Goal: Task Accomplishment & Management: Manage account settings

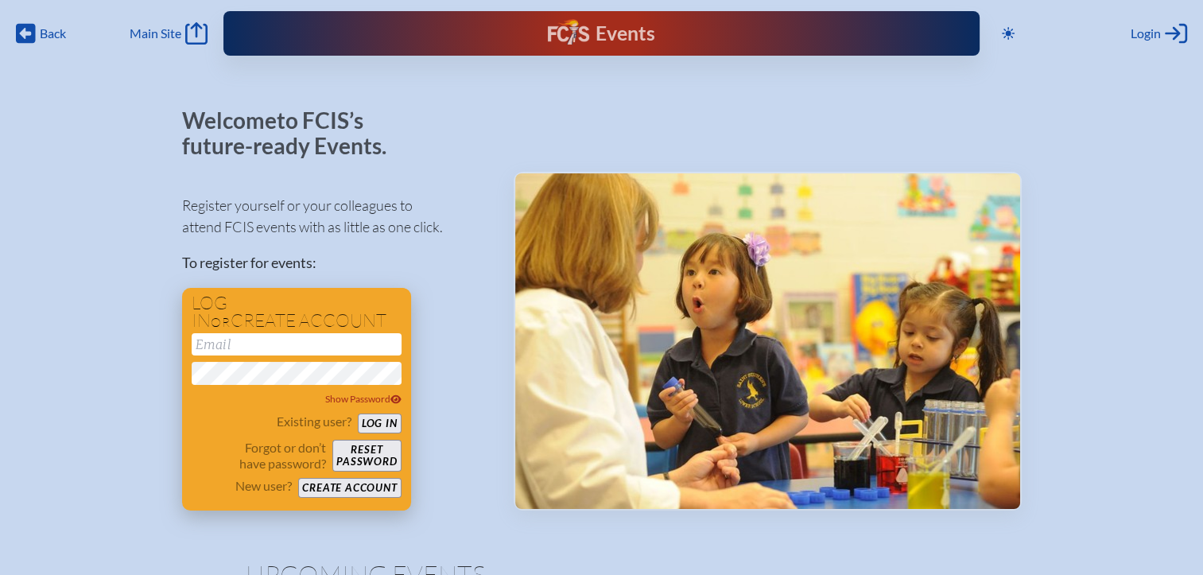
type input "[EMAIL_ADDRESS][DOMAIN_NAME]"
click at [382, 423] on button "Log in" at bounding box center [380, 424] width 44 height 20
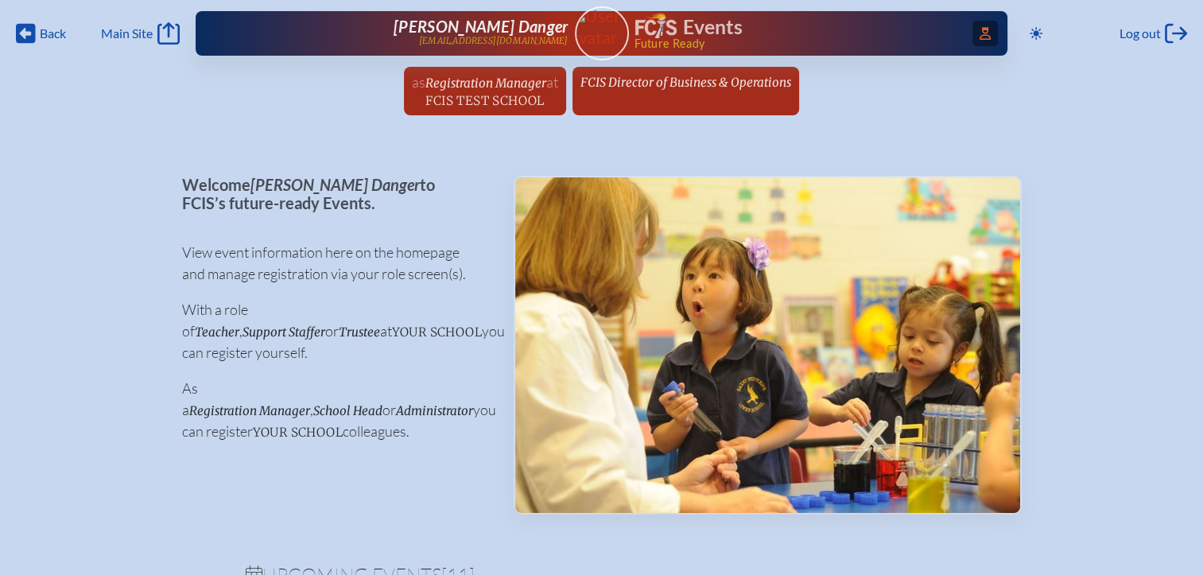
click at [980, 33] on icon "Access Users..." at bounding box center [985, 33] width 11 height 13
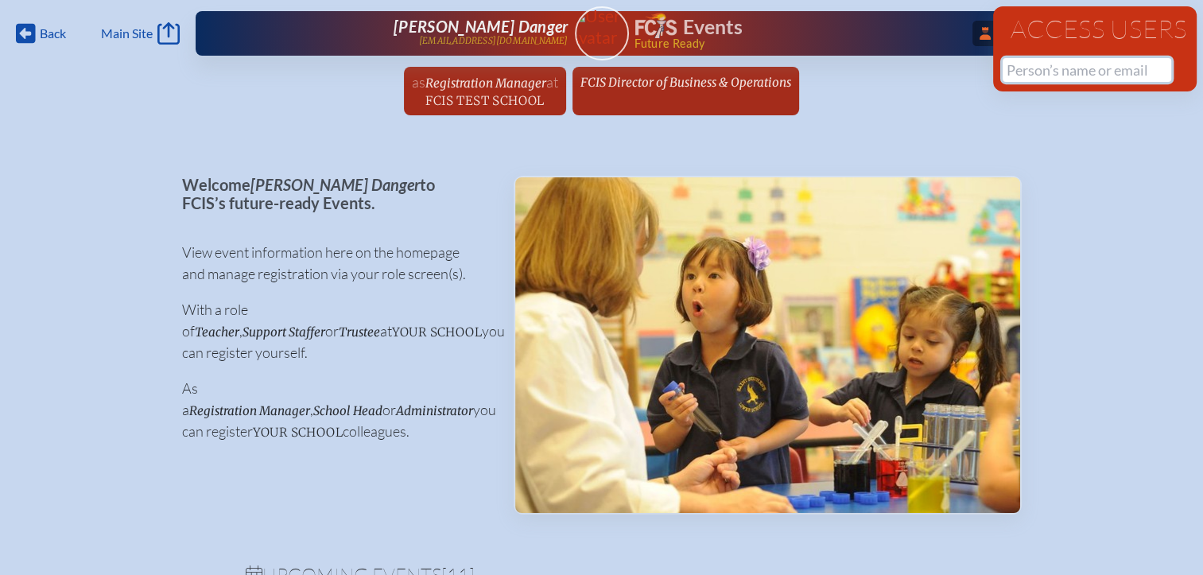
click at [1028, 64] on input "text" at bounding box center [1087, 70] width 169 height 24
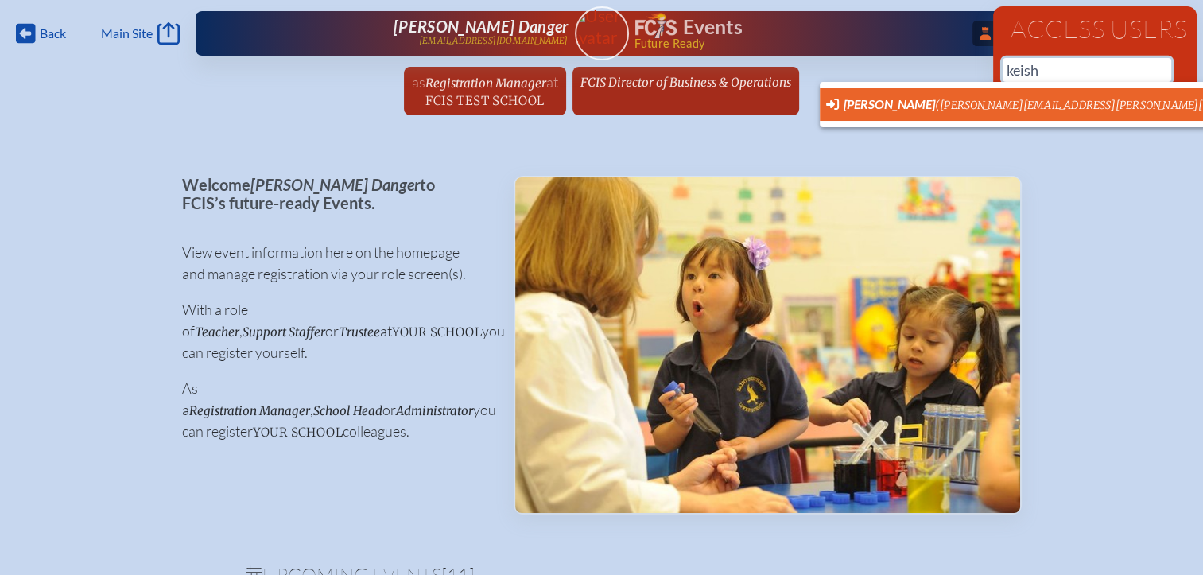
scroll to position [0, 12]
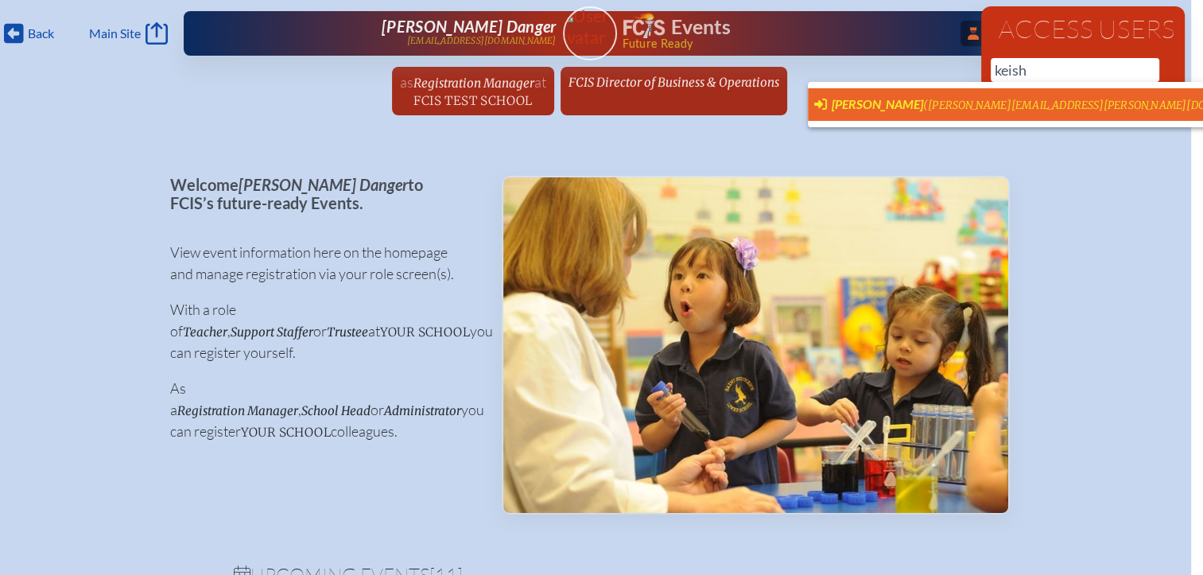
click at [910, 100] on span "[PERSON_NAME]" at bounding box center [877, 103] width 91 height 15
type input "[PERSON_NAME][EMAIL_ADDRESS][PERSON_NAME][DOMAIN_NAME]"
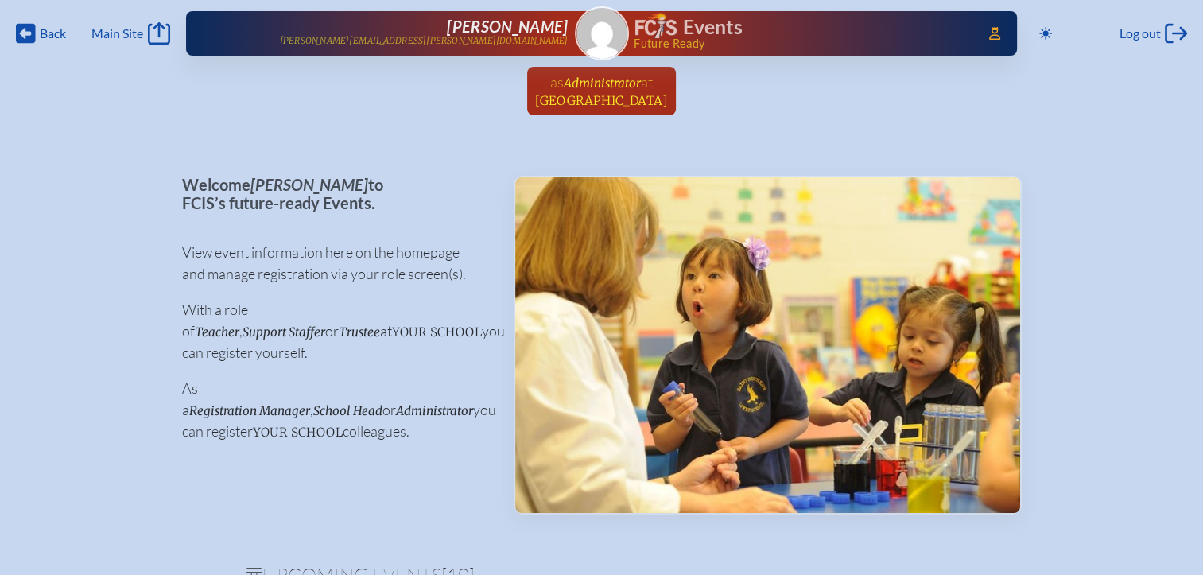
click at [604, 94] on span "[GEOGRAPHIC_DATA]" at bounding box center [601, 100] width 133 height 15
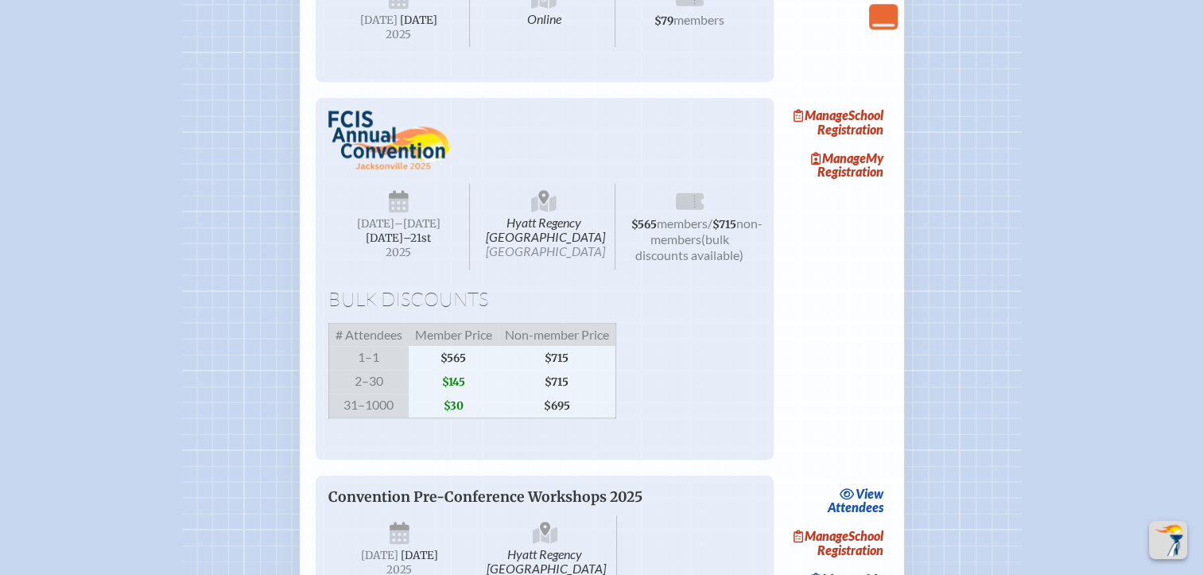
scroll to position [1352, 0]
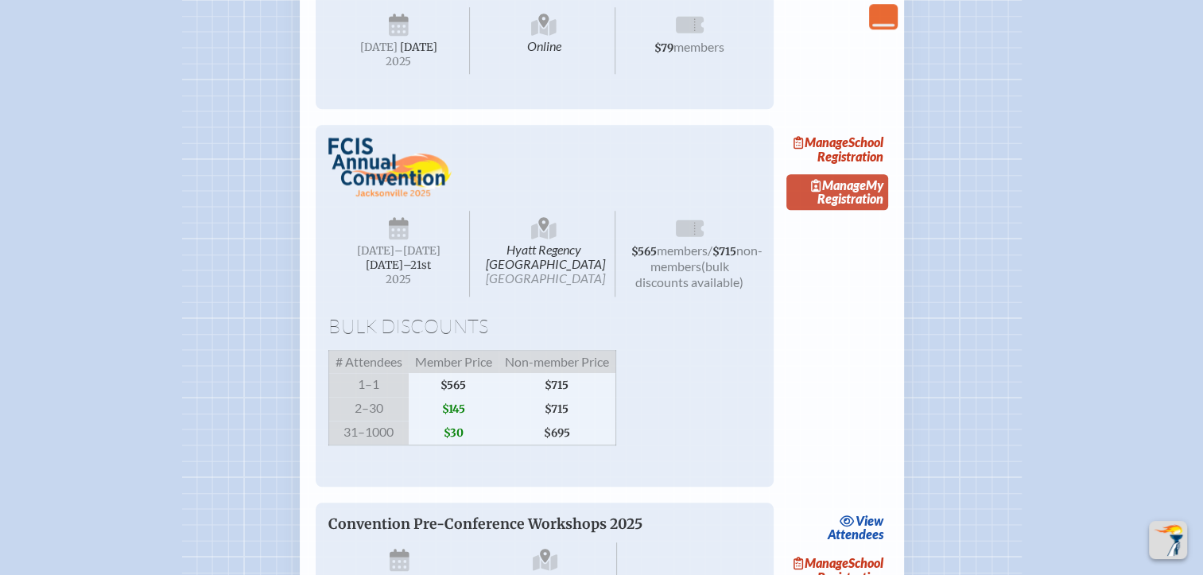
click at [856, 192] on span "Manage" at bounding box center [838, 184] width 55 height 15
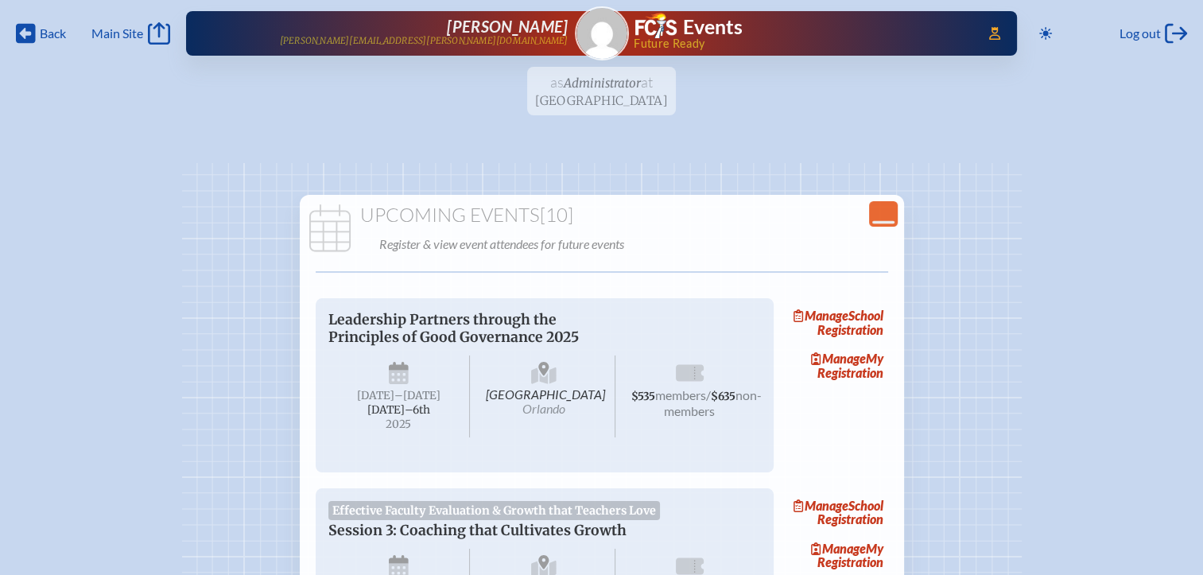
scroll to position [1352, 0]
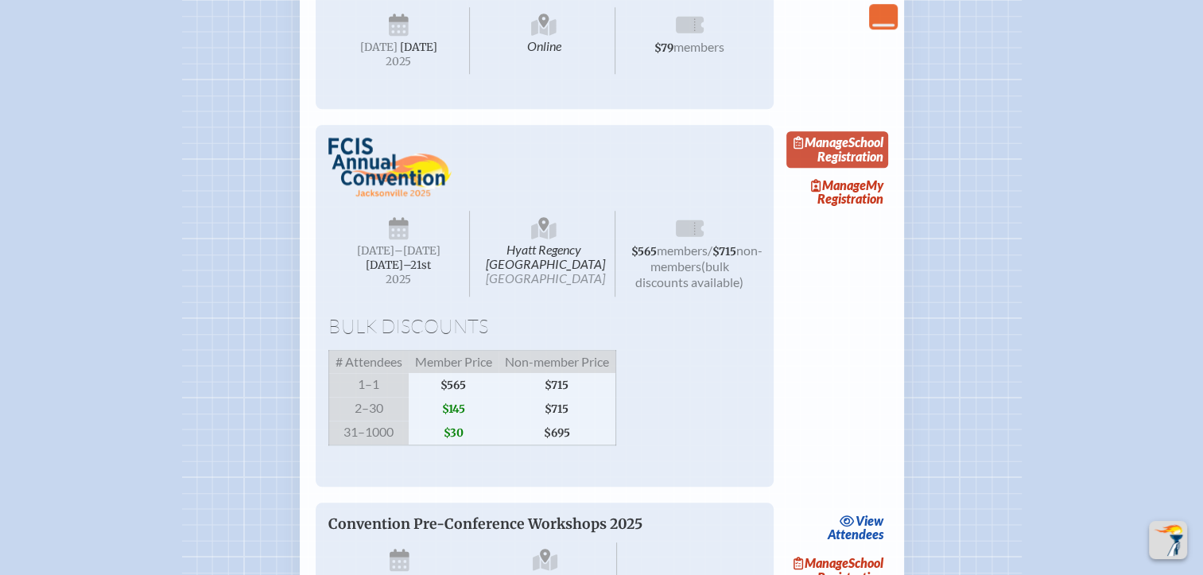
click at [841, 168] on link "Manage School Registration" at bounding box center [837, 149] width 102 height 37
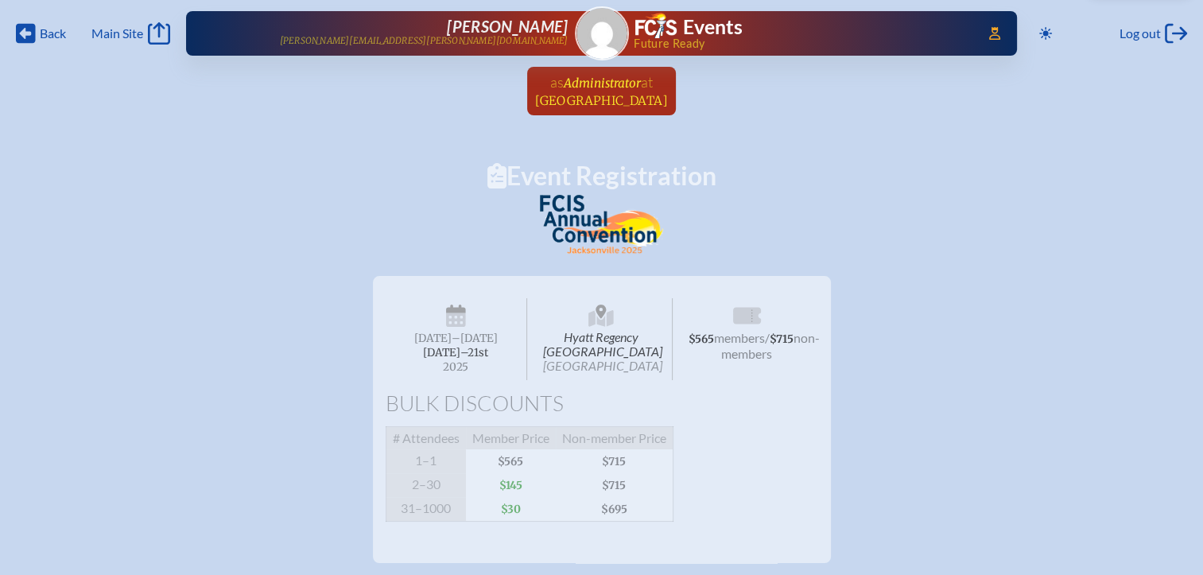
click at [649, 87] on span "at" at bounding box center [647, 81] width 12 height 17
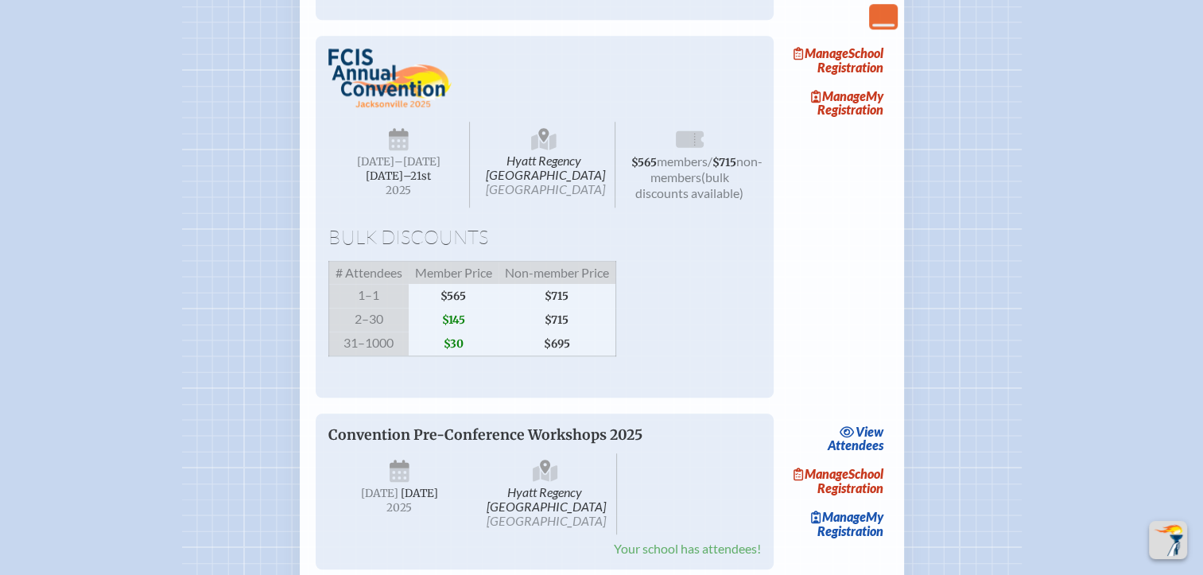
scroll to position [1431, 0]
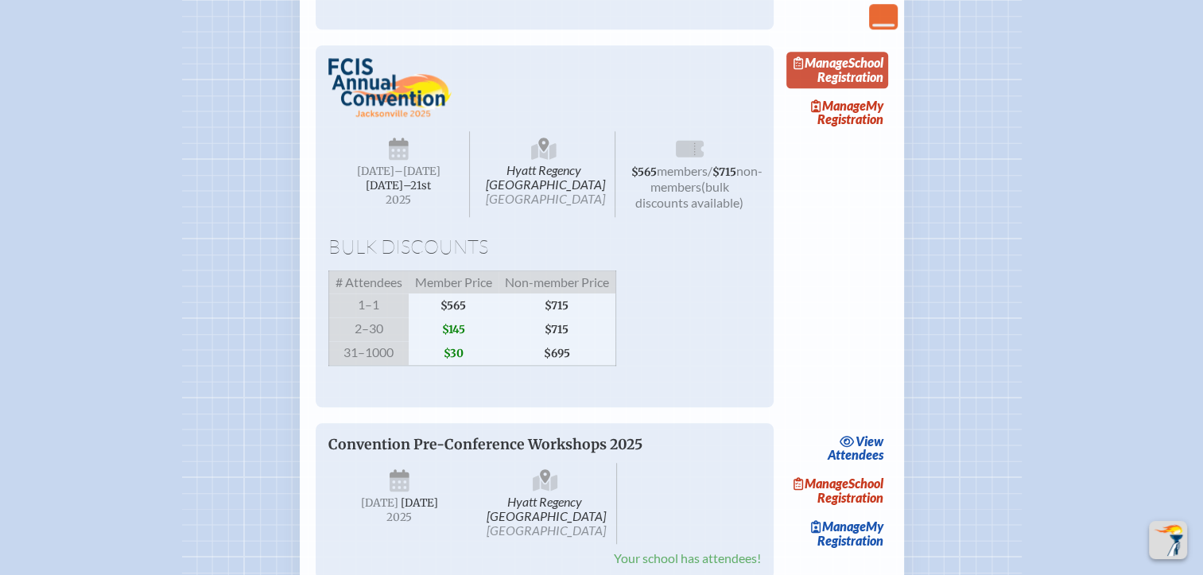
click at [868, 88] on link "Manage School Registration" at bounding box center [837, 70] width 102 height 37
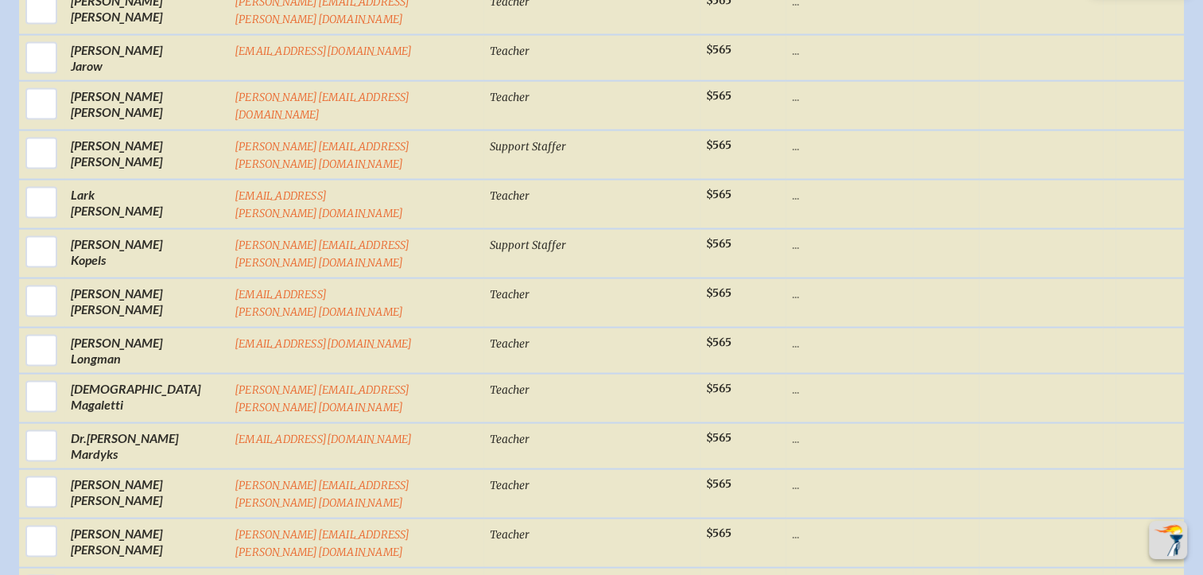
scroll to position [3181, 0]
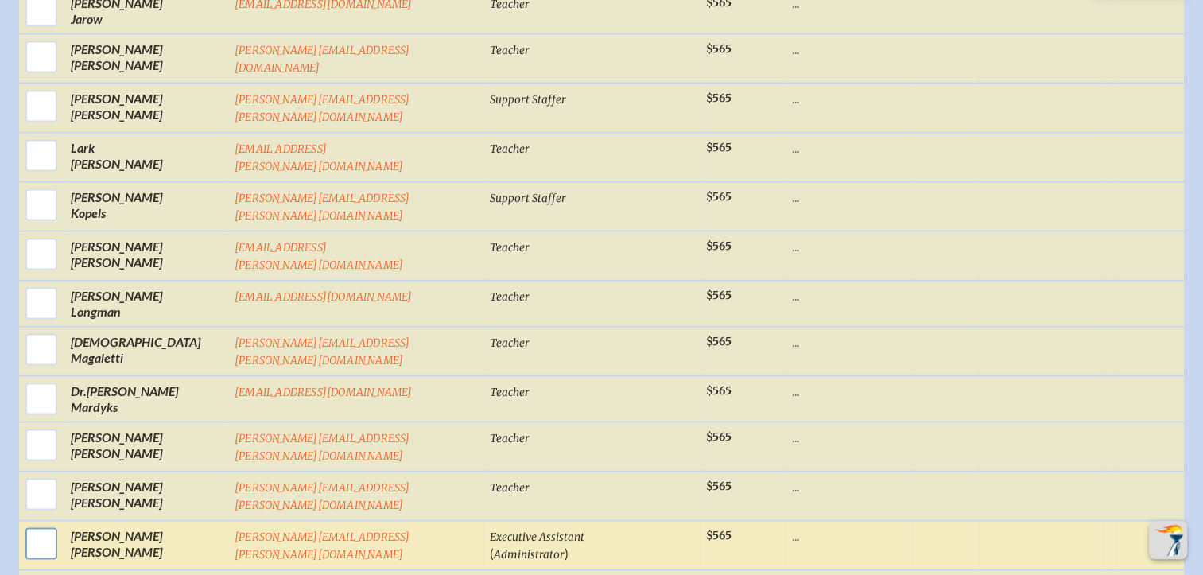
click at [61, 524] on input "checkbox" at bounding box center [41, 544] width 40 height 40
checkbox input "true"
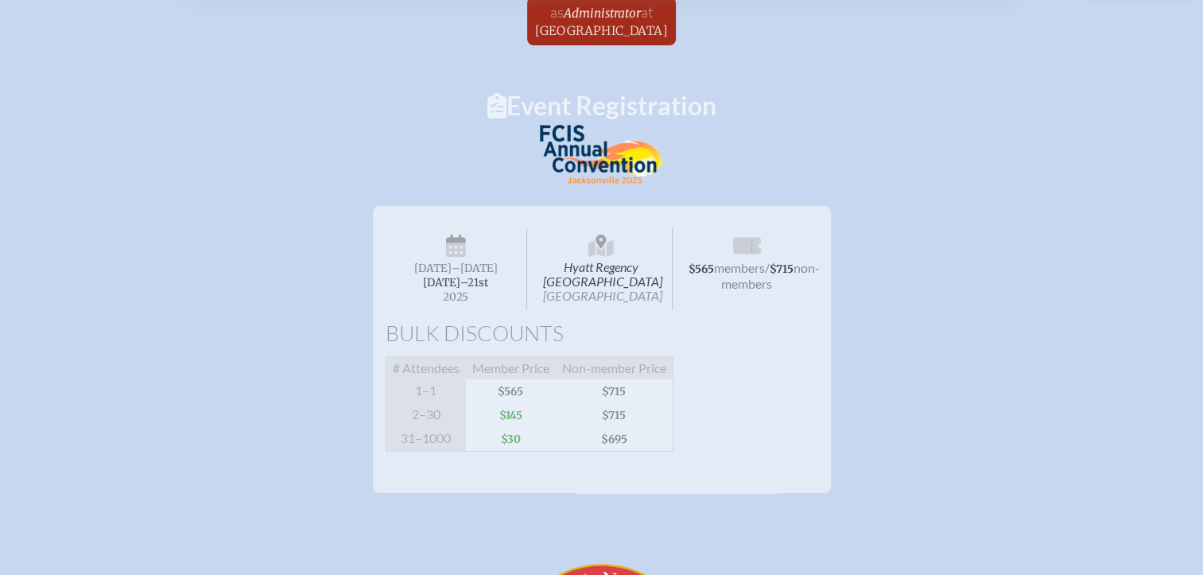
scroll to position [0, 0]
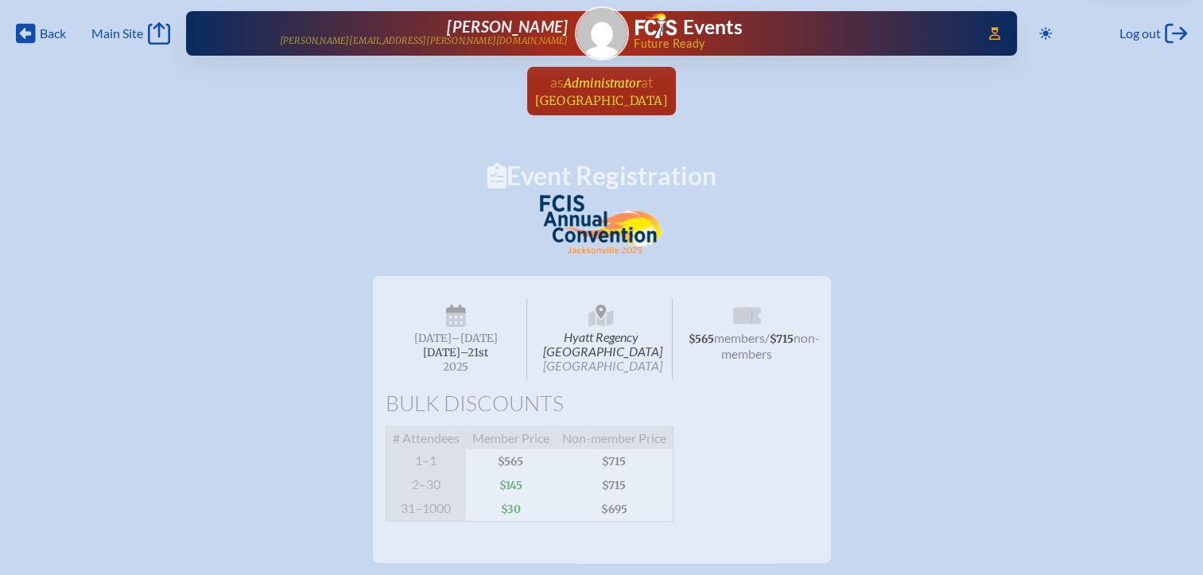
click at [631, 98] on span "Saint Andrew’s School" at bounding box center [601, 100] width 133 height 15
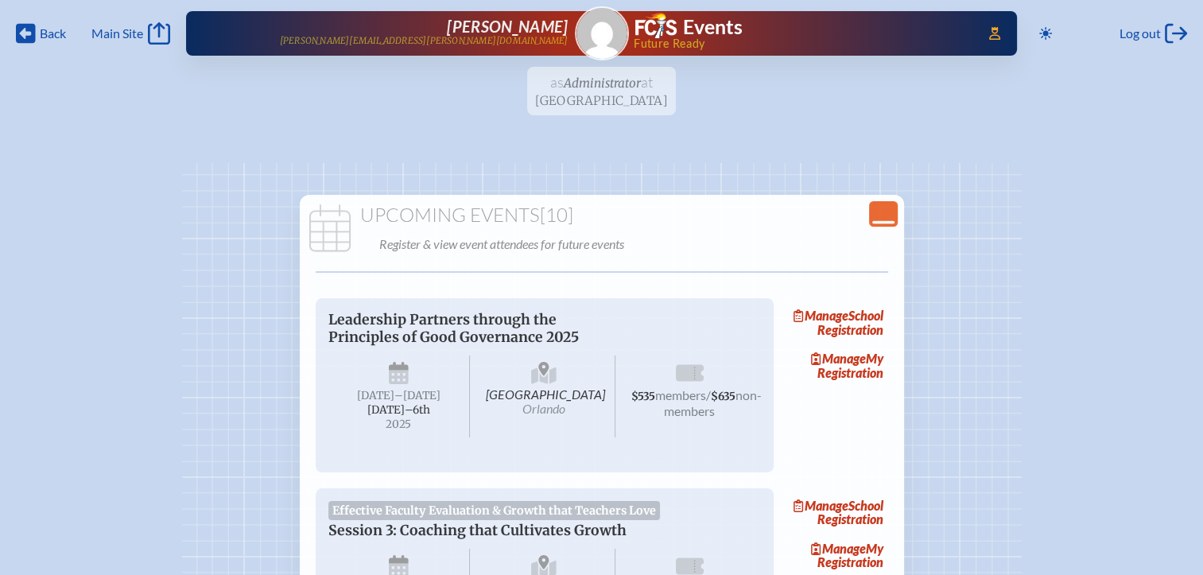
click at [879, 215] on icon "Close Console" at bounding box center [883, 214] width 22 height 22
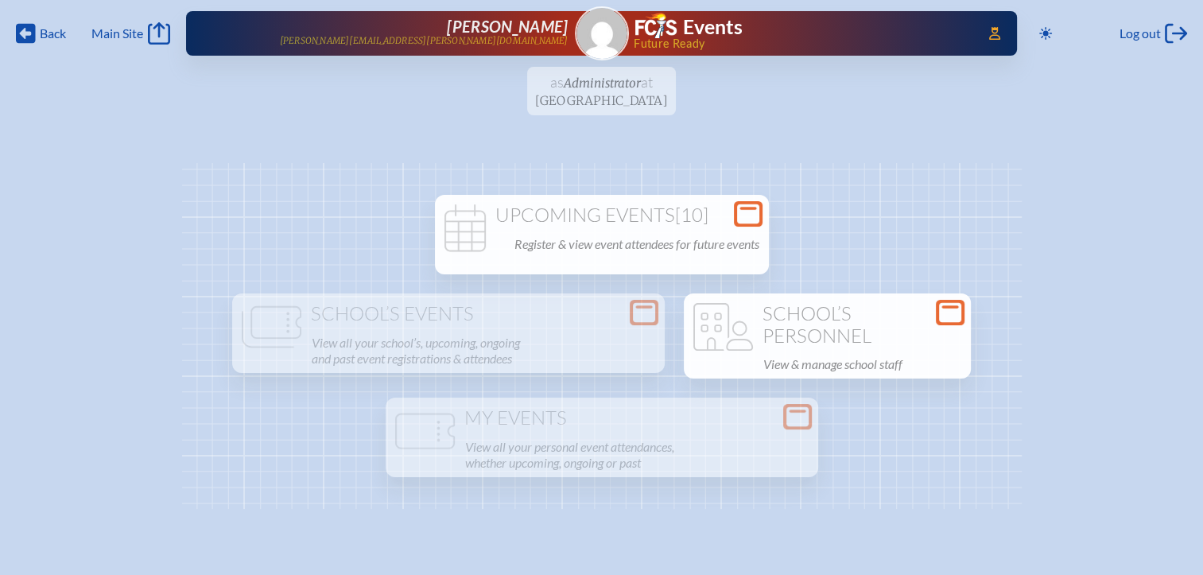
click at [795, 334] on h1 "School’s Personnel" at bounding box center [827, 325] width 274 height 44
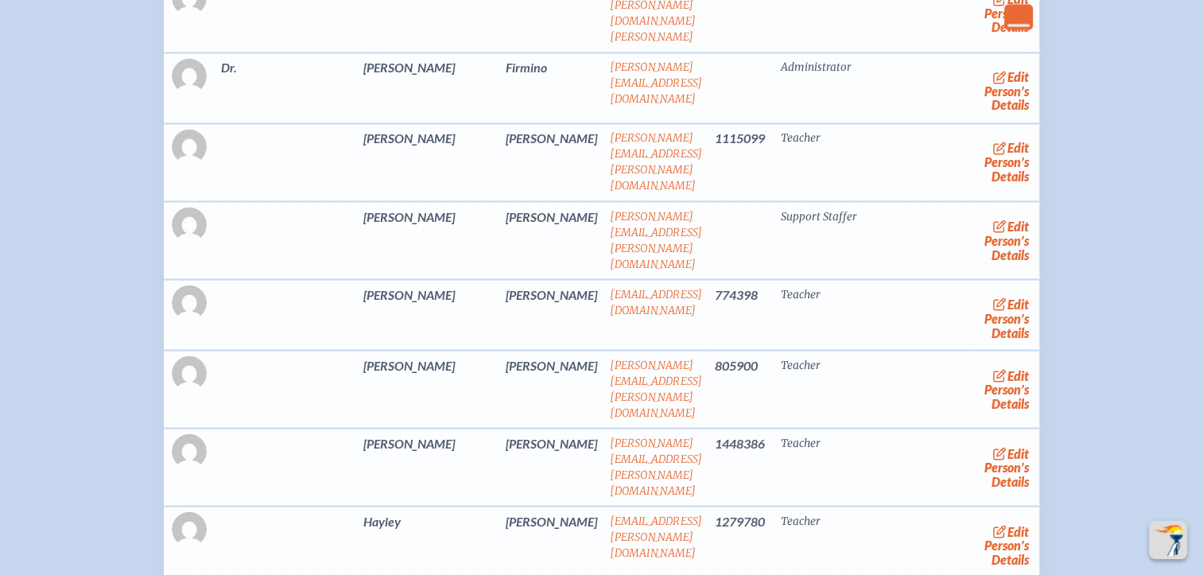
scroll to position [2783, 0]
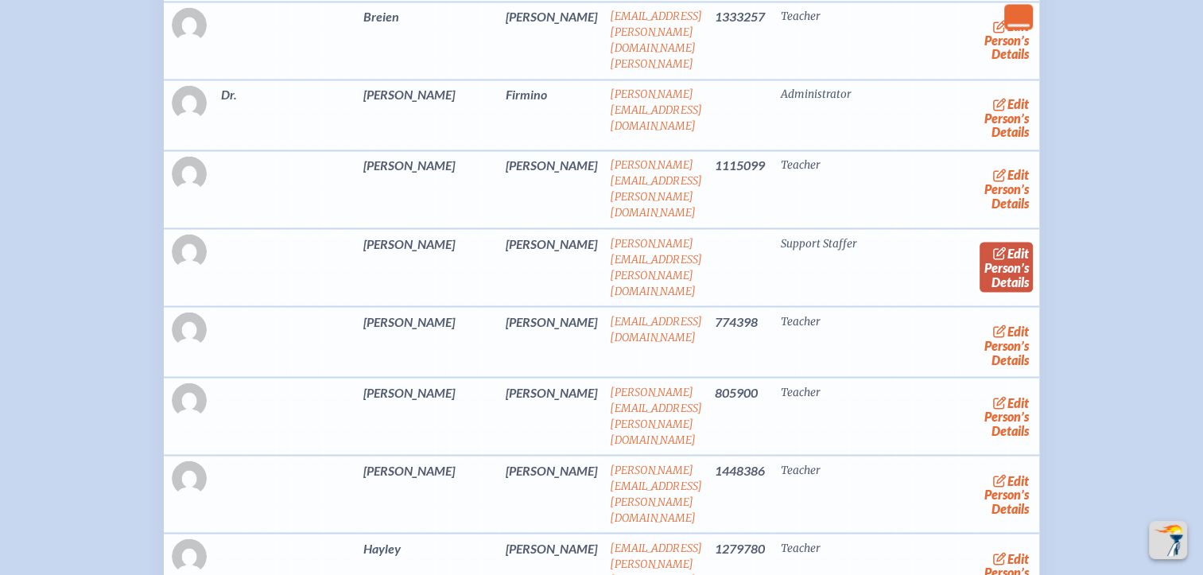
click at [980, 242] on link "edit Person’s Details" at bounding box center [1006, 267] width 53 height 50
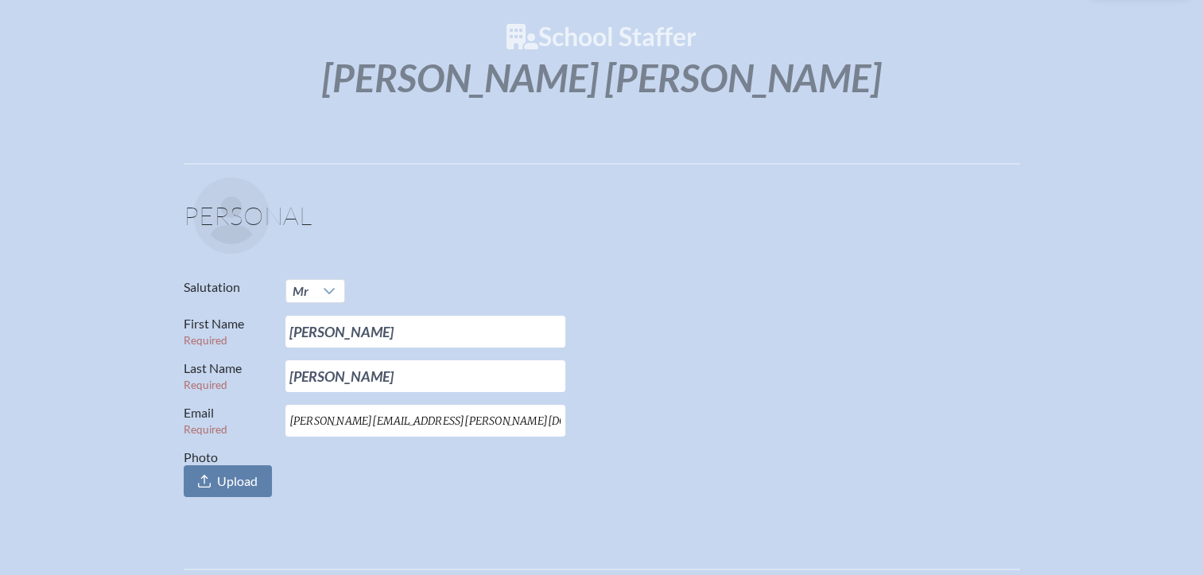
scroll to position [239, 0]
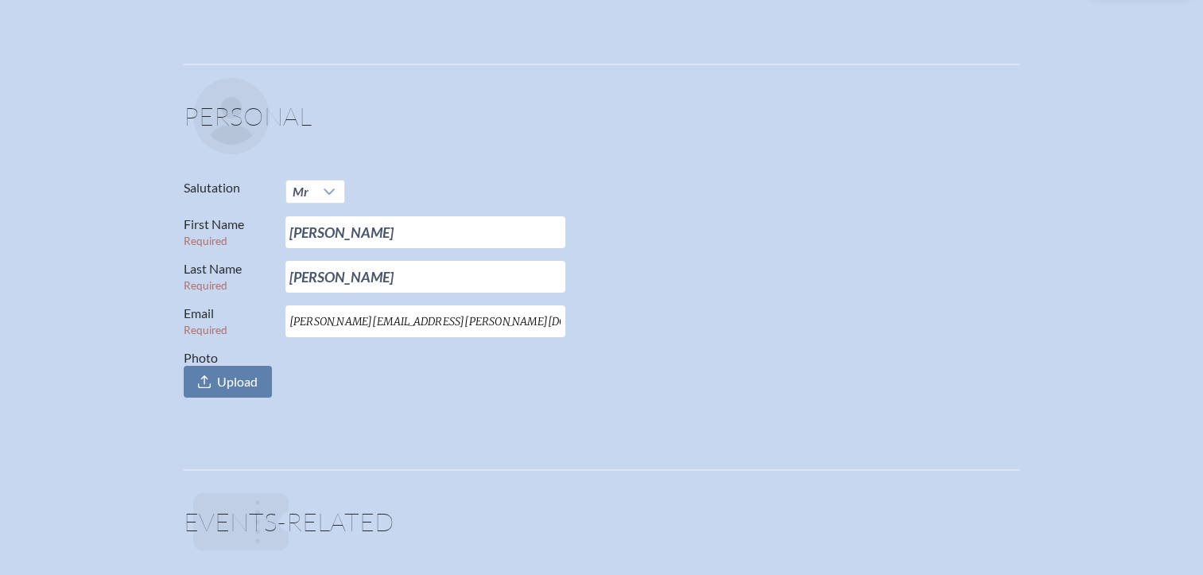
click at [290, 320] on input "AMES.FRANIUK@saintandrews.ne" at bounding box center [425, 321] width 280 height 32
click at [491, 326] on input "JAMES.FRANIUK@saintandrews.ne" at bounding box center [425, 321] width 280 height 32
type input "JAMES.FRANIUK@saintandrews.net"
click at [524, 414] on fieldset "Personal Salutation Mr First Name Required James Last Name Required Franiuk Ema…" at bounding box center [602, 241] width 837 height 355
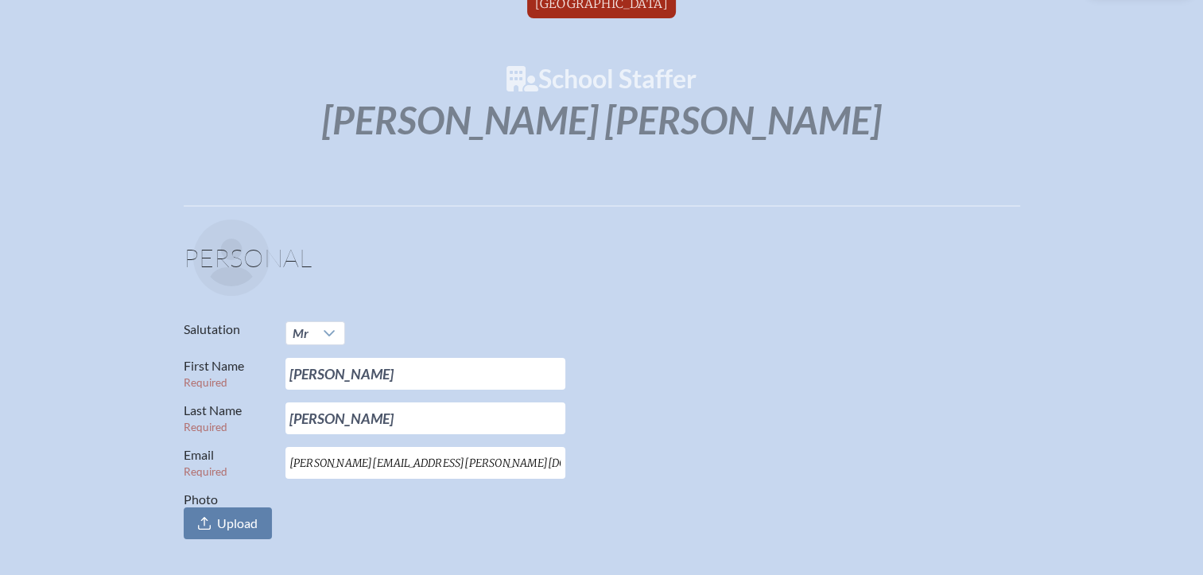
scroll to position [0, 0]
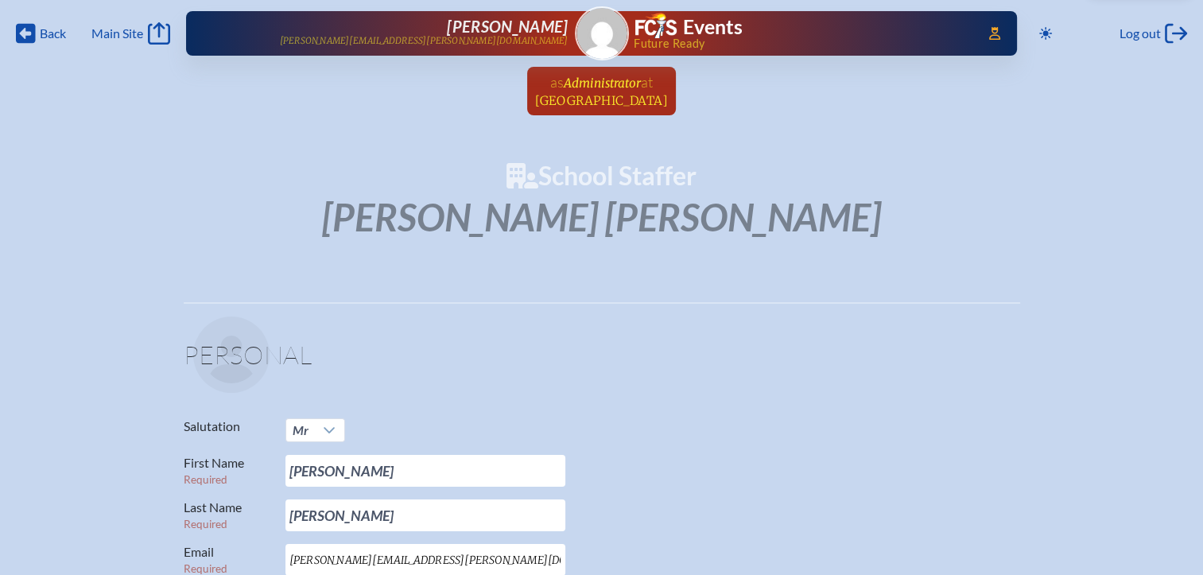
click at [560, 78] on span "as" at bounding box center [557, 81] width 14 height 17
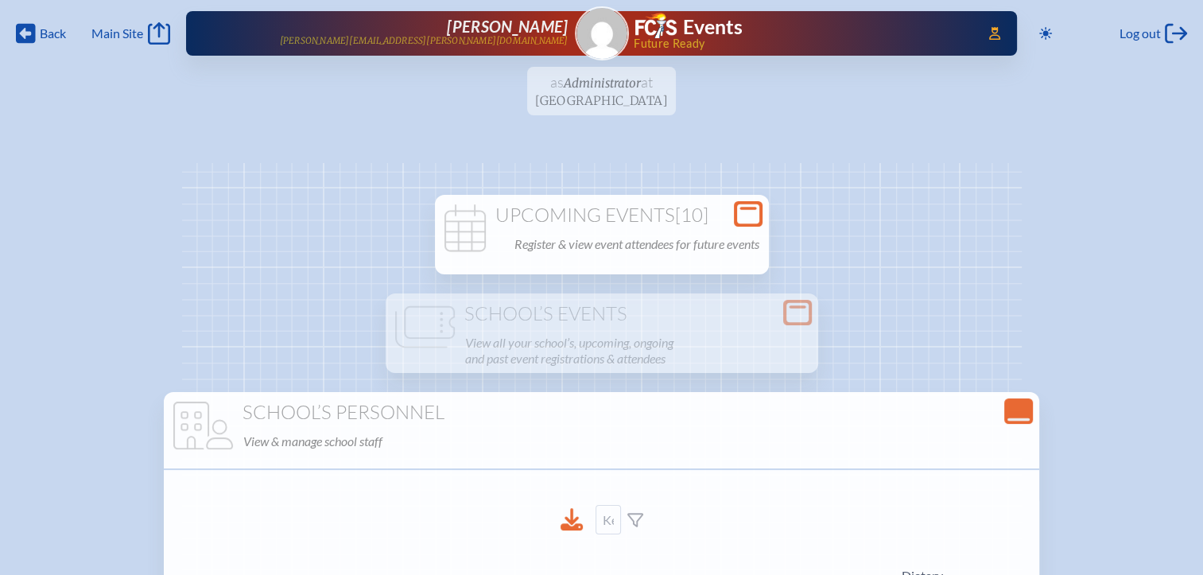
click at [751, 216] on icon at bounding box center [748, 214] width 22 height 20
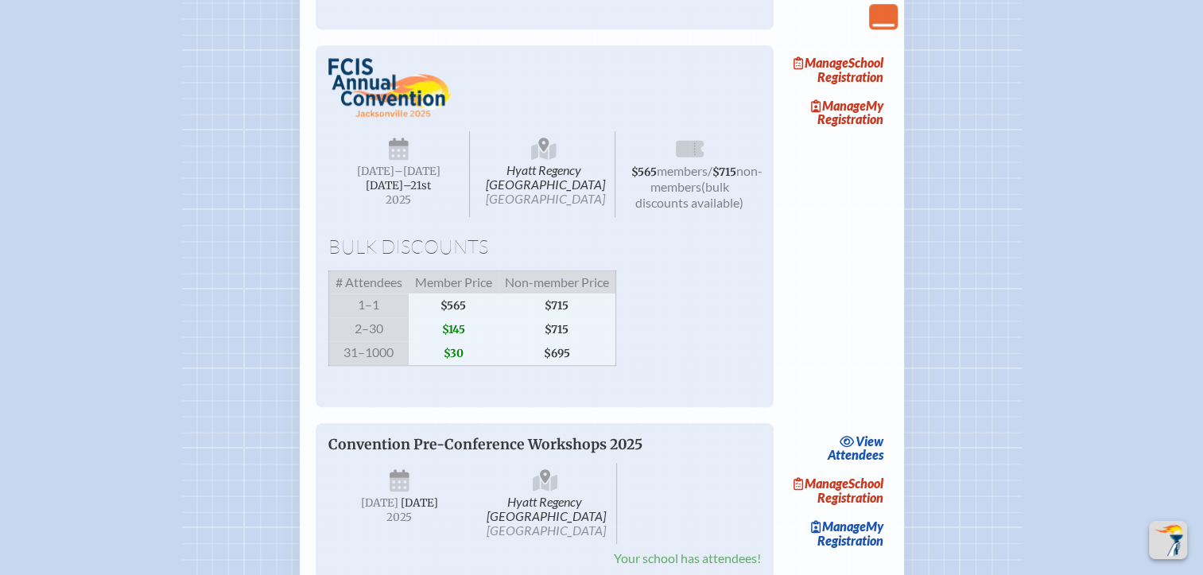
scroll to position [1511, 0]
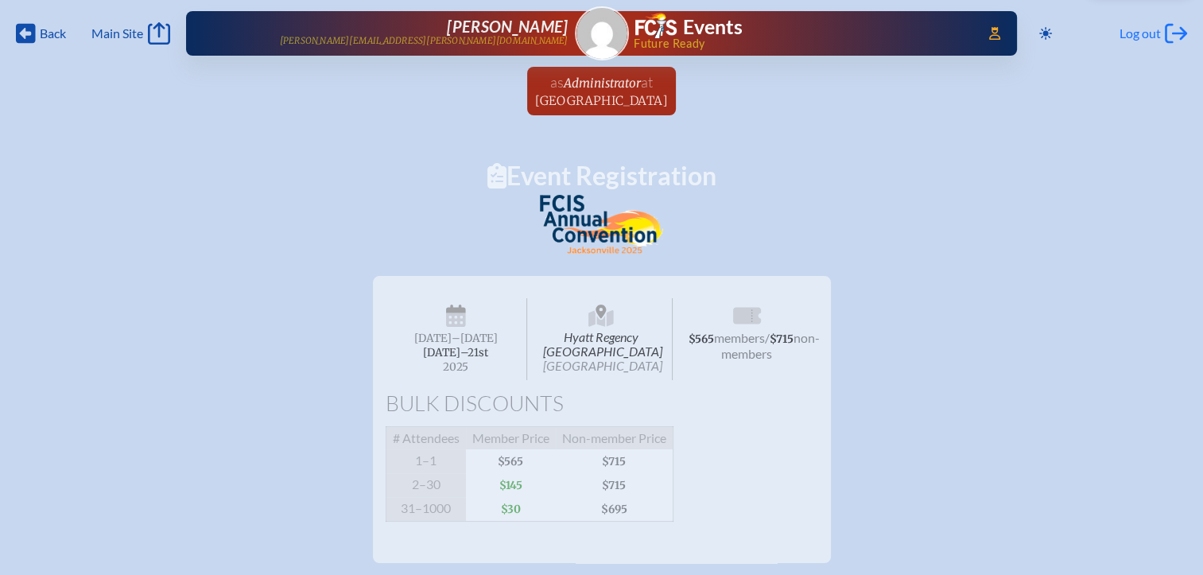
click at [1155, 40] on span "Log out" at bounding box center [1140, 33] width 41 height 16
